Goal: Find specific fact: Locate a discrete piece of known information

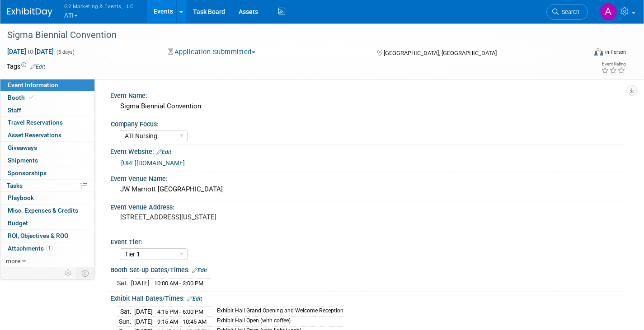
select select "ATI Nursing"
select select "Tier 1"
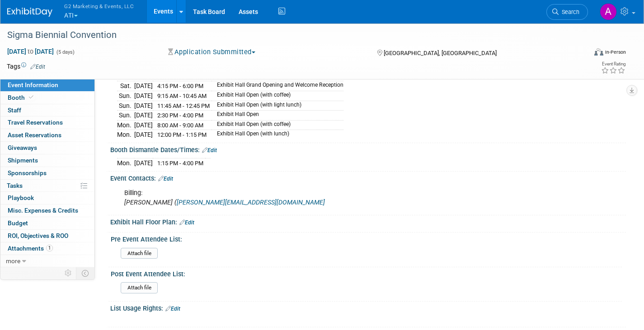
click at [73, 11] on button "G2 Marketing & Events, LLC ATI" at bounding box center [104, 11] width 82 height 23
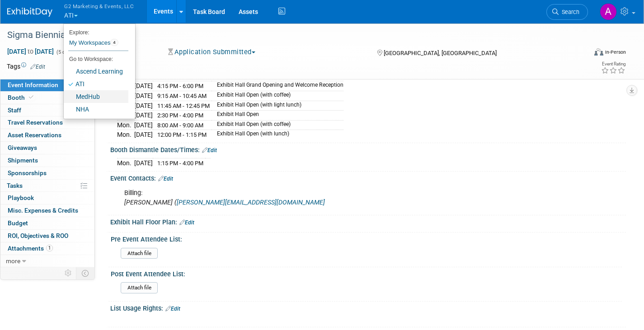
click at [86, 96] on link "MedHub" at bounding box center [96, 96] width 65 height 13
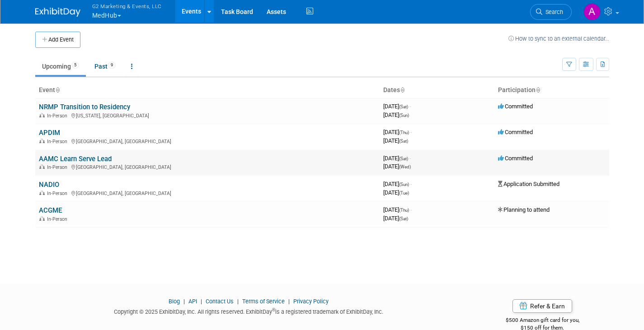
click at [77, 159] on link "AAMC Learn Serve Lead" at bounding box center [75, 159] width 73 height 8
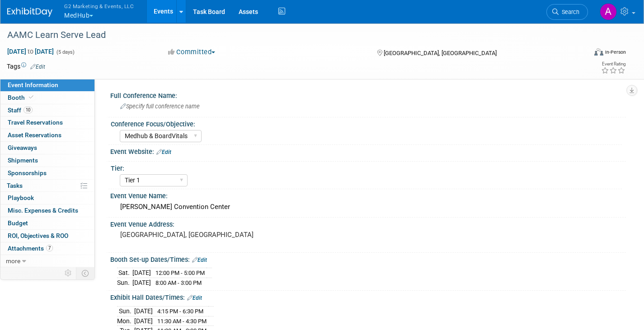
select select "Medhub & BoardVitals"
select select "Tier 1"
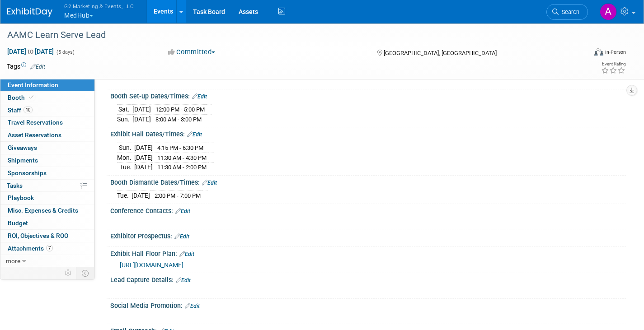
scroll to position [45, 0]
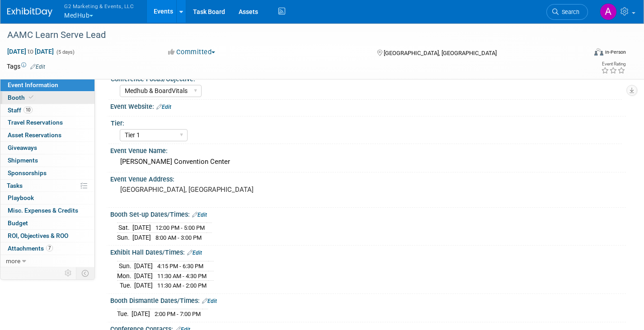
click at [15, 96] on span "Booth" at bounding box center [22, 97] width 28 height 7
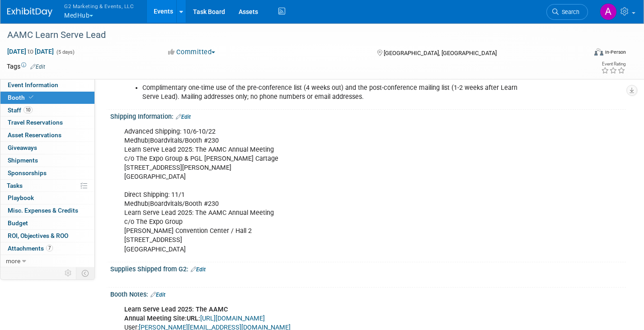
scroll to position [497, 0]
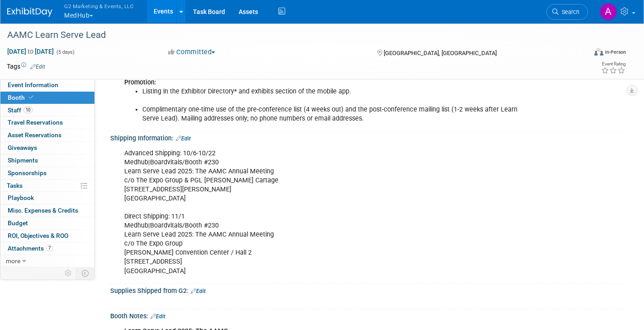
drag, startPoint x: 196, startPoint y: 272, endPoint x: 112, endPoint y: 163, distance: 137.9
click at [112, 163] on div "Advanced Shipping: 10/6-10/22 Medhub|Boardvitals/Booth #230 Learn Serve Lead 20…" at bounding box center [367, 211] width 515 height 139
copy div "Advanced Shipping: 10/6-10/22 Medhub|Boardvitals/Booth #230 Learn Serve Lead 20…"
